Goal: Find specific page/section: Find specific page/section

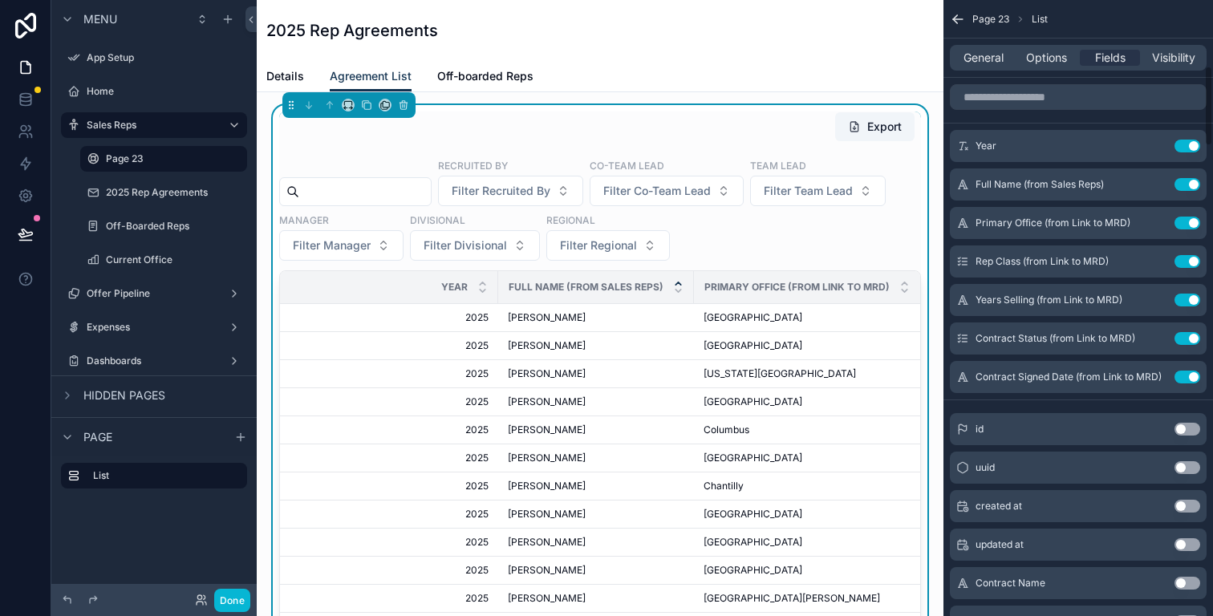
scroll to position [507, 0]
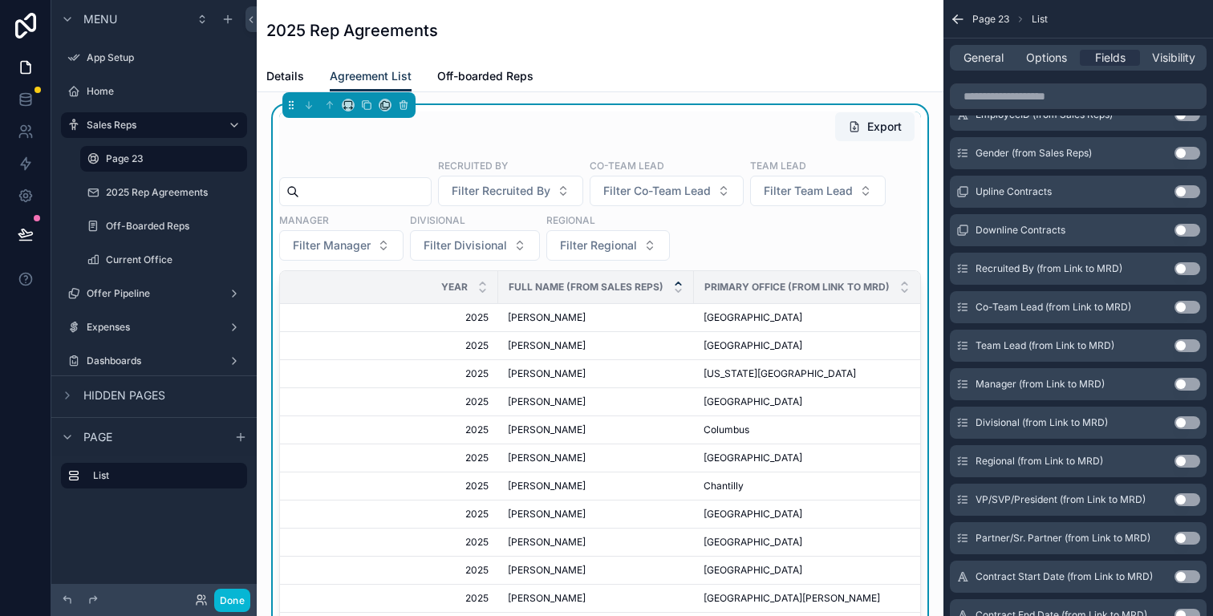
click at [314, 75] on div "Details Agreement List Off-boarded Reps" at bounding box center [600, 76] width 668 height 30
click at [292, 78] on span "Details" at bounding box center [285, 76] width 38 height 16
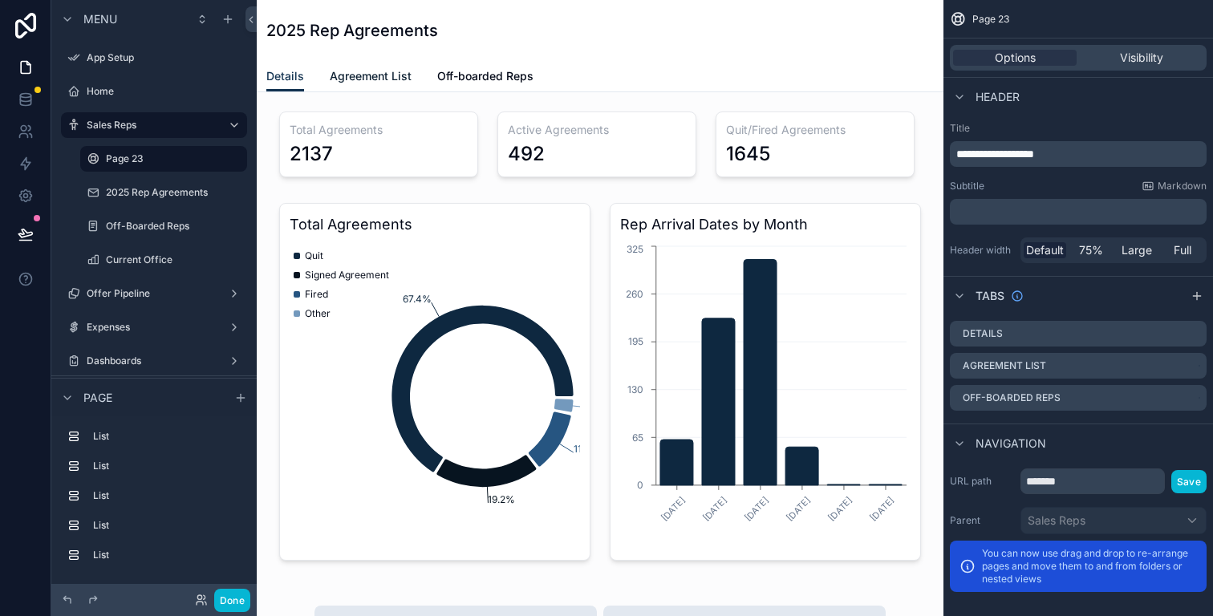
click at [379, 72] on span "Agreement List" at bounding box center [371, 76] width 82 height 16
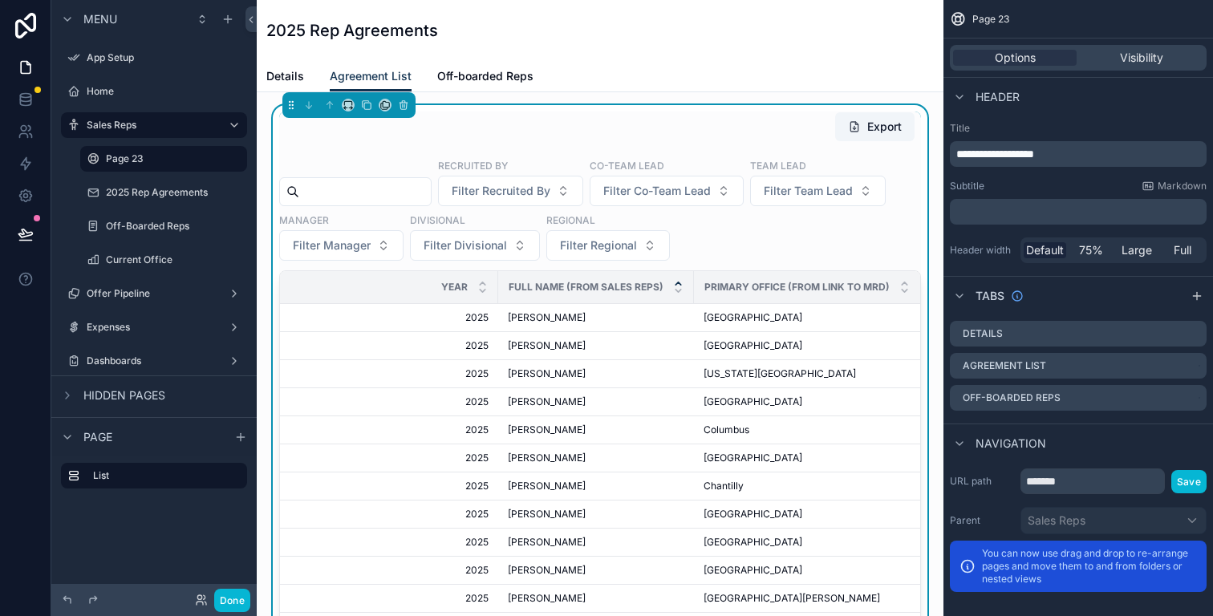
click at [312, 69] on div "Details Agreement List Off-boarded Reps" at bounding box center [600, 76] width 668 height 30
click at [298, 73] on span "Details" at bounding box center [285, 76] width 38 height 16
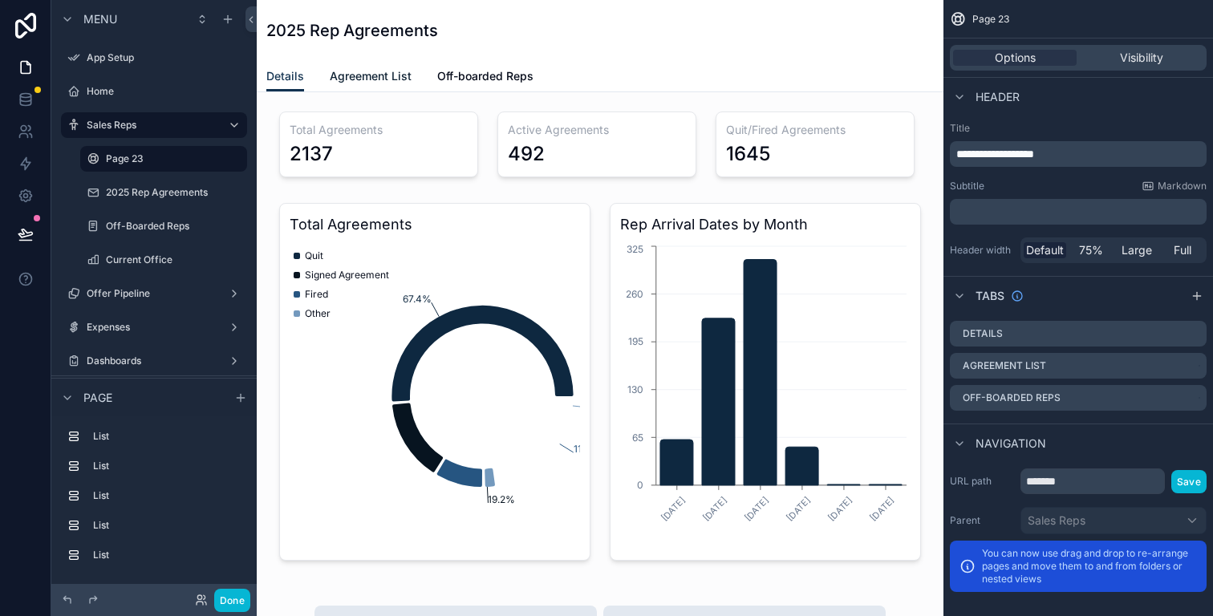
click at [376, 74] on span "Agreement List" at bounding box center [371, 76] width 82 height 16
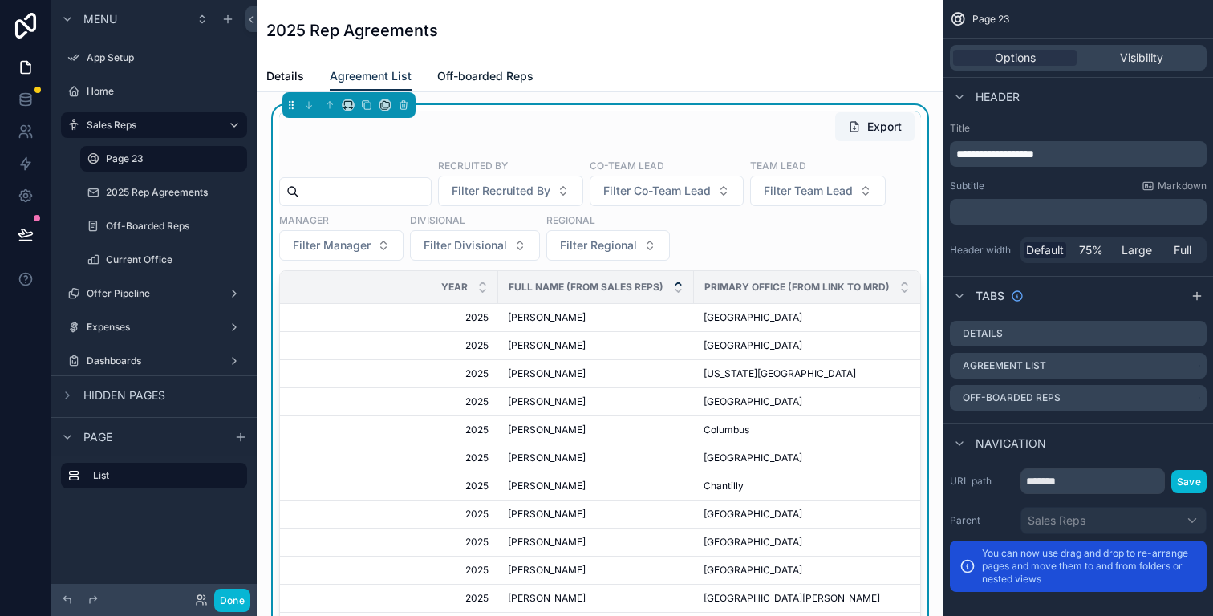
click at [461, 76] on span "Off-boarded Reps" at bounding box center [485, 76] width 96 height 16
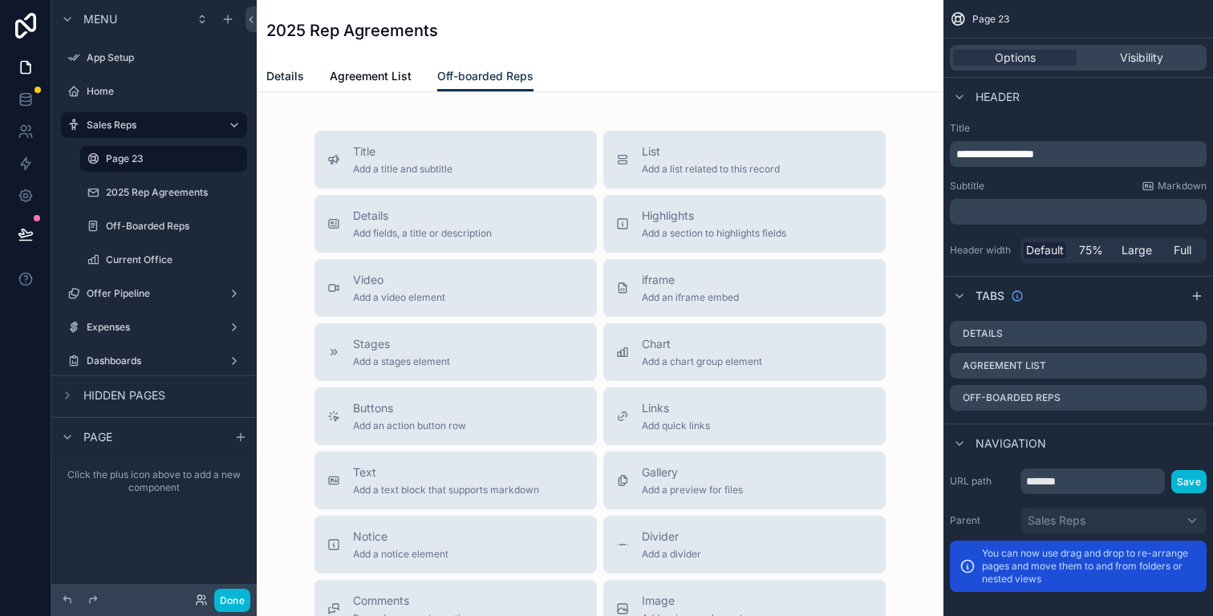
click at [289, 73] on span "Details" at bounding box center [285, 76] width 38 height 16
